Goal: Information Seeking & Learning: Learn about a topic

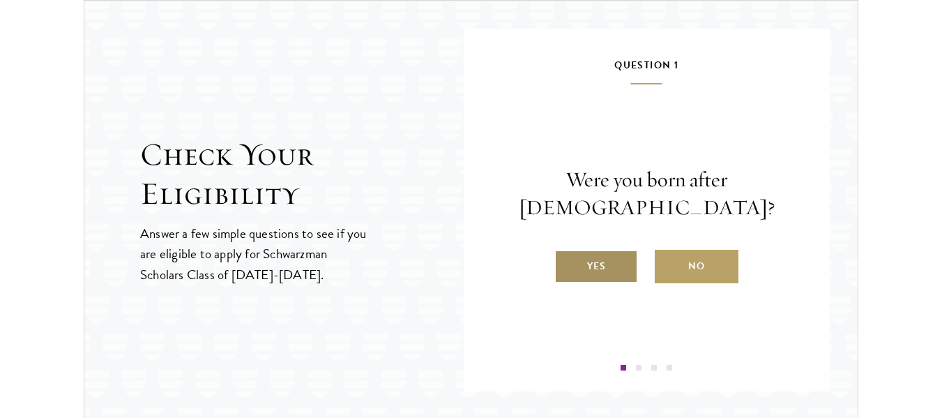
click at [619, 269] on label "Yes" at bounding box center [596, 266] width 84 height 33
click at [567, 263] on input "Yes" at bounding box center [560, 257] width 13 height 13
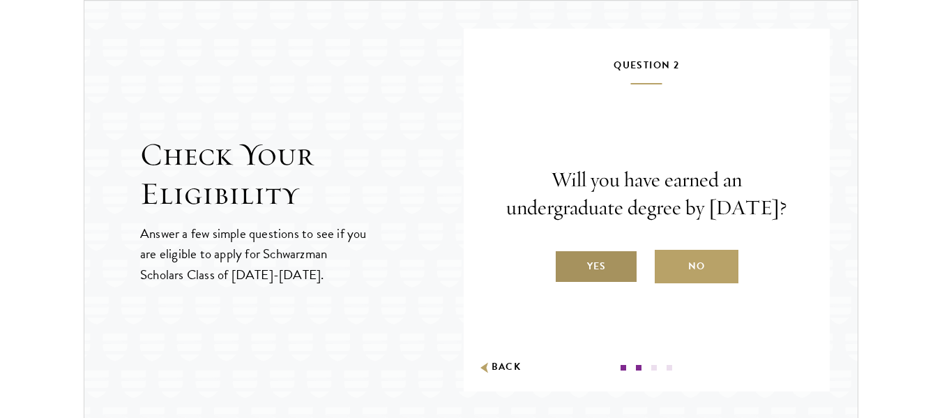
click at [611, 275] on label "Yes" at bounding box center [596, 266] width 84 height 33
click at [567, 263] on input "Yes" at bounding box center [560, 257] width 13 height 13
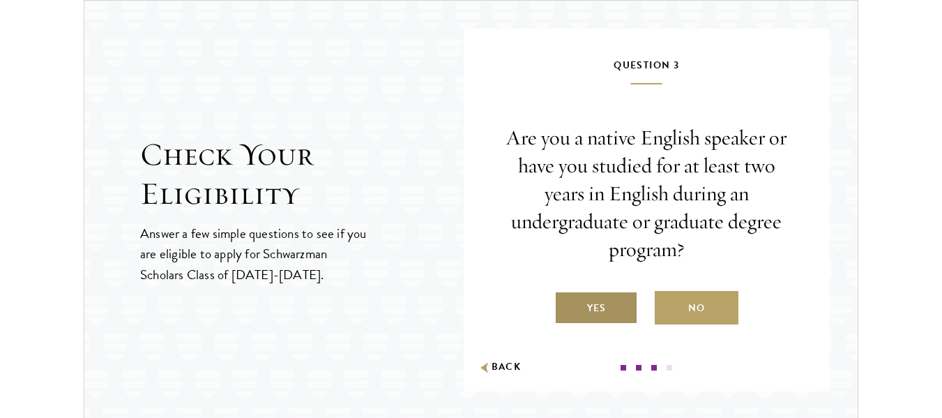
click at [611, 303] on label "Yes" at bounding box center [596, 307] width 84 height 33
click at [567, 303] on input "Yes" at bounding box center [560, 299] width 13 height 13
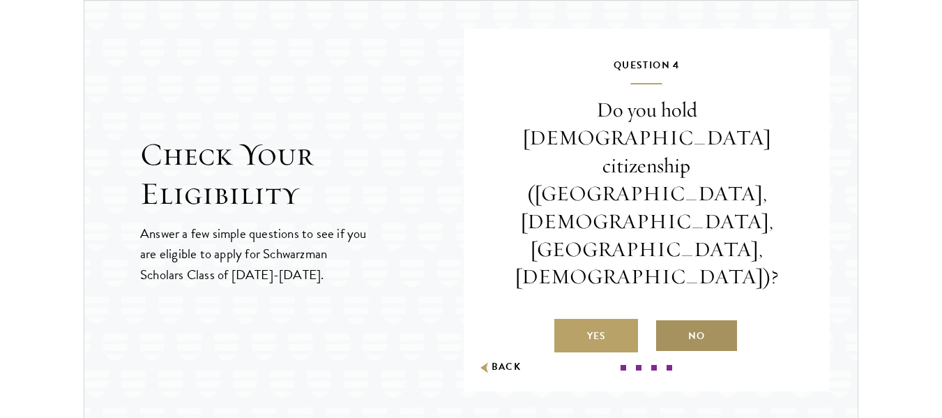
click at [676, 319] on label "No" at bounding box center [696, 335] width 84 height 33
click at [667, 321] on input "No" at bounding box center [660, 327] width 13 height 13
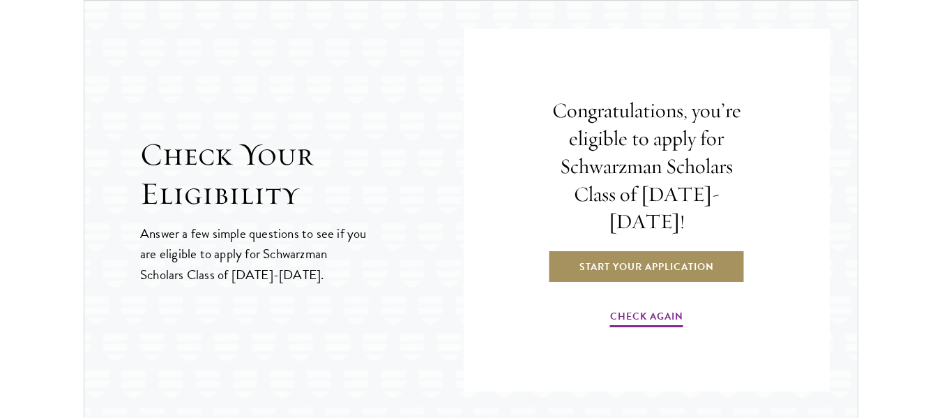
click at [630, 260] on link "Start Your Application" at bounding box center [646, 266] width 197 height 33
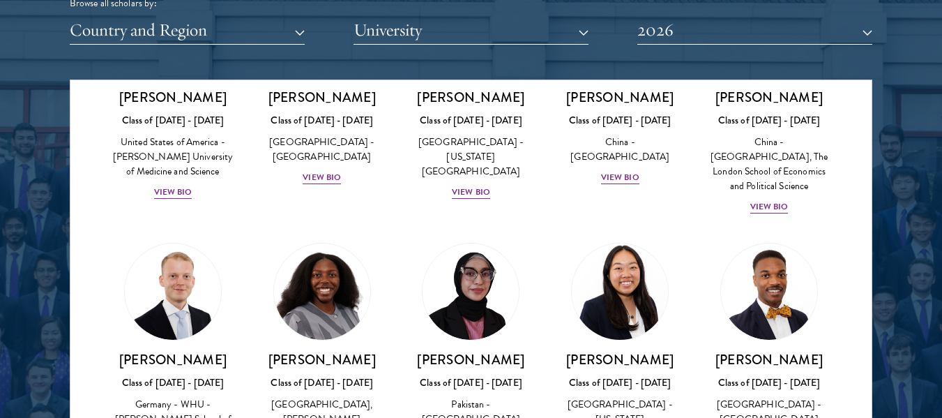
scroll to position [2579, 0]
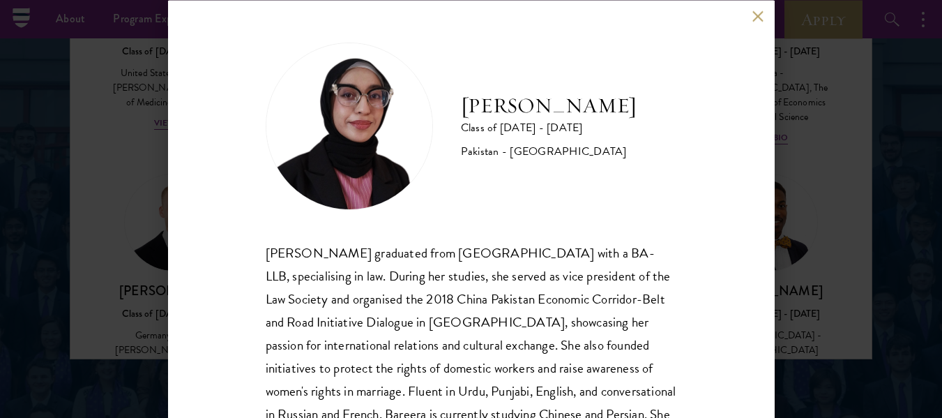
scroll to position [1812, 0]
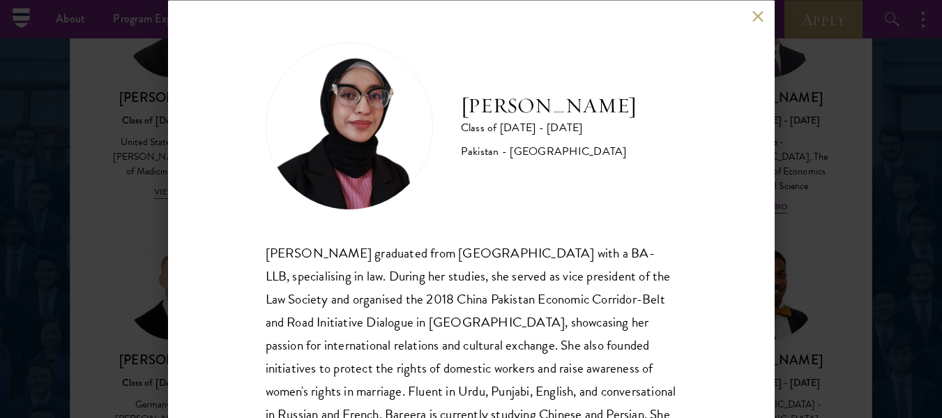
click at [753, 18] on button at bounding box center [758, 16] width 12 height 12
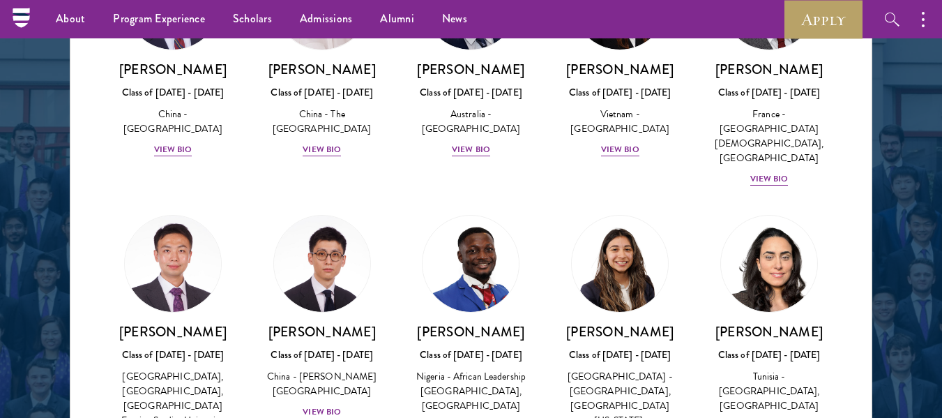
scroll to position [4252, 0]
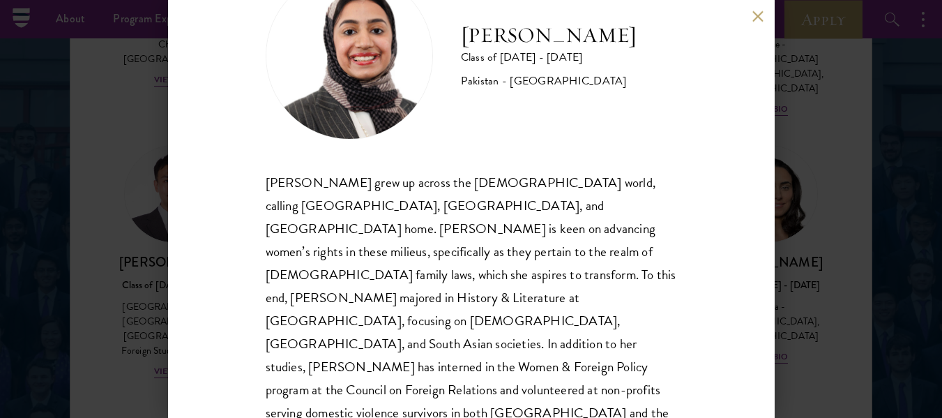
scroll to position [72, 0]
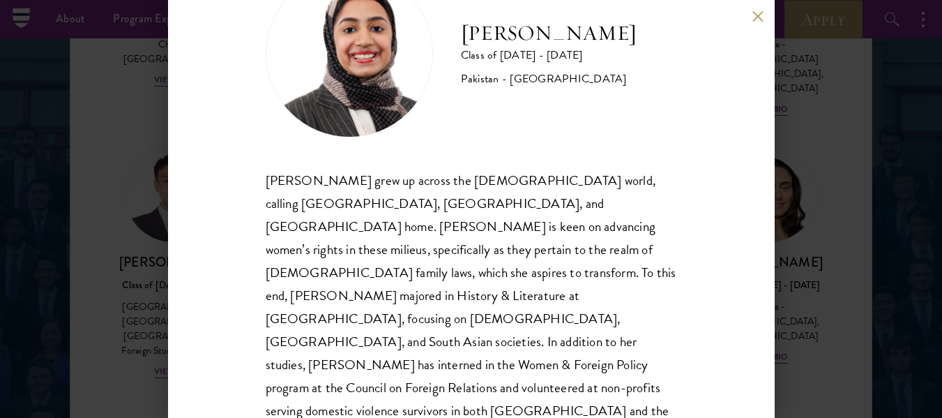
click at [758, 23] on div "[PERSON_NAME] Class of [DATE] - [DATE] [GEOGRAPHIC_DATA] - [GEOGRAPHIC_DATA] [P…" at bounding box center [471, 209] width 606 height 418
click at [753, 11] on button at bounding box center [758, 16] width 12 height 12
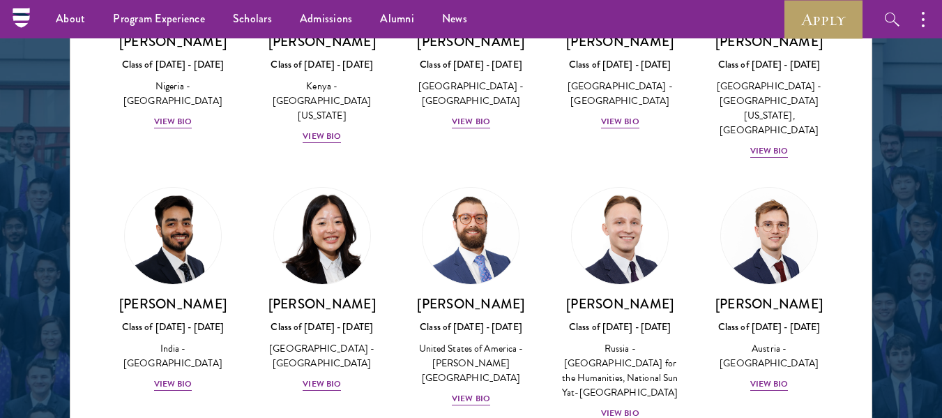
scroll to position [5855, 0]
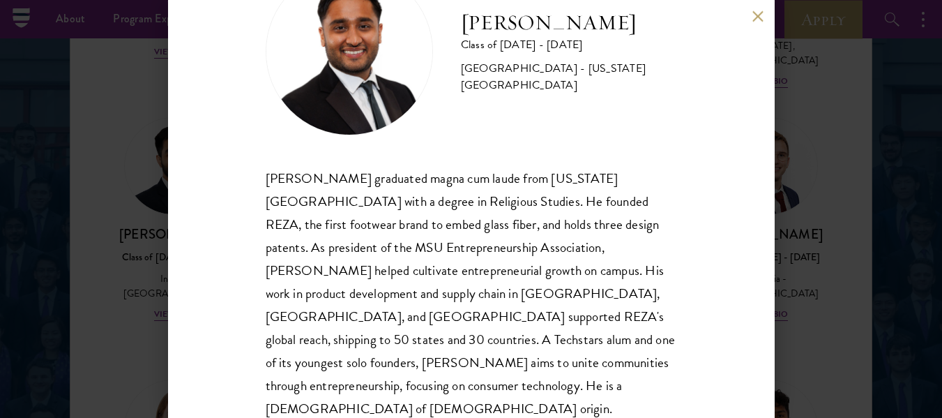
scroll to position [95, 0]
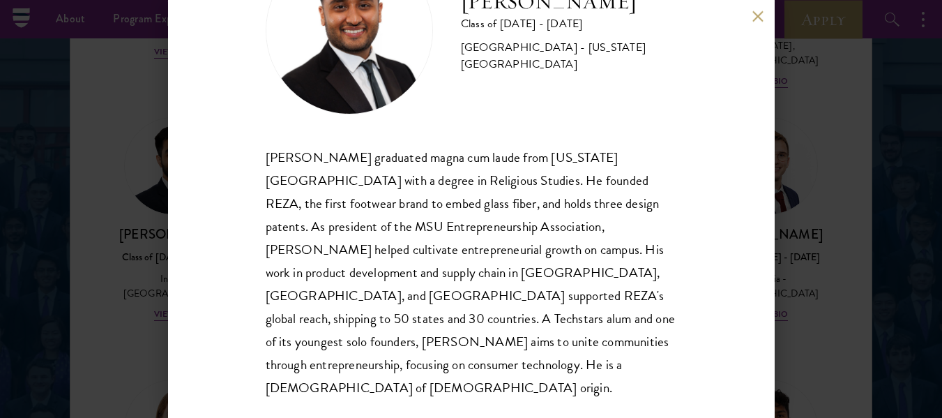
click at [756, 20] on button at bounding box center [758, 16] width 12 height 12
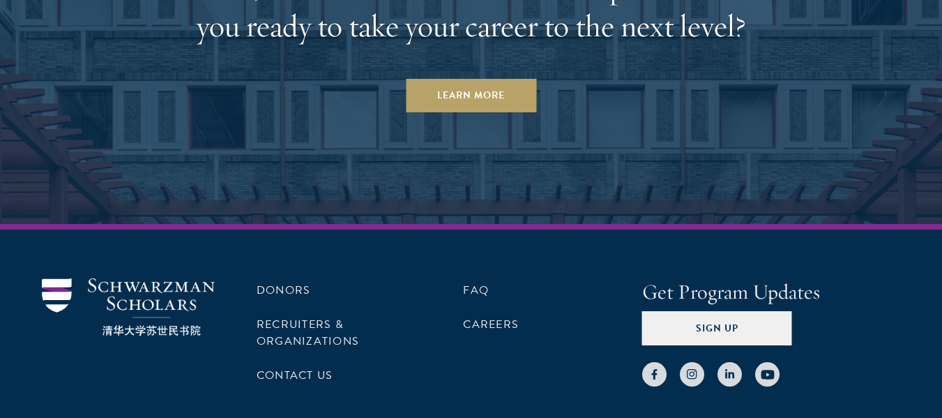
scroll to position [4287, 0]
